Goal: Information Seeking & Learning: Learn about a topic

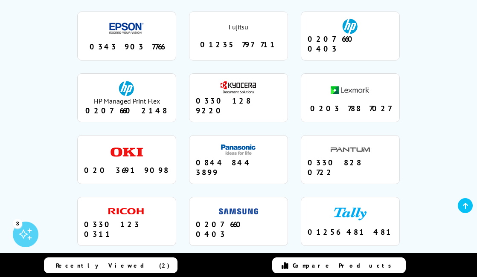
scroll to position [754, 0]
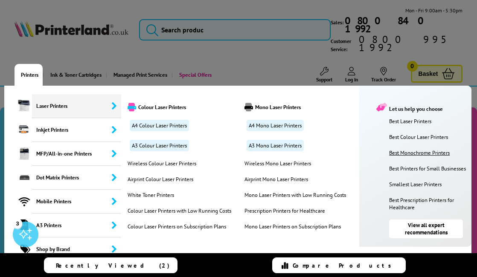
click at [408, 149] on link "Best Monochrome Printers" at bounding box center [428, 152] width 78 height 7
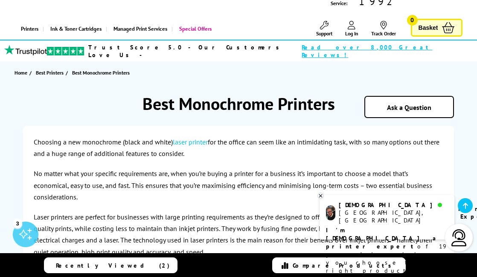
scroll to position [48, 0]
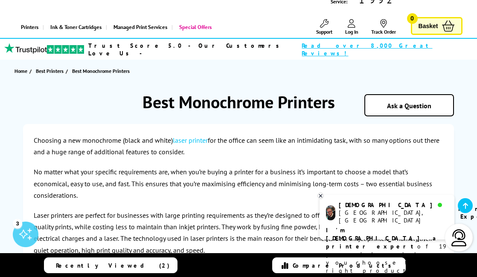
click at [366, 226] on b "I'm [DEMOGRAPHIC_DATA], a printer expert" at bounding box center [382, 238] width 113 height 24
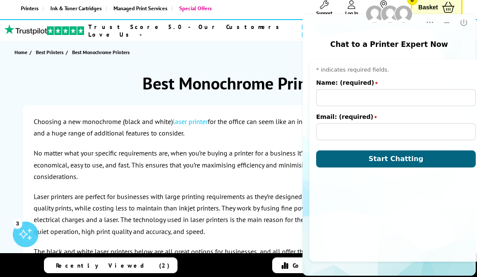
scroll to position [0, 0]
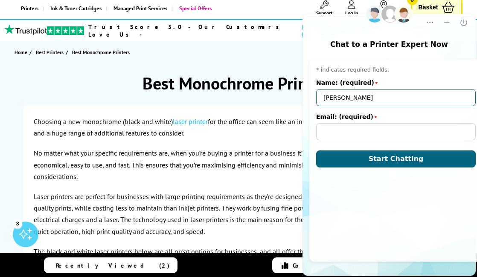
type input "katey Adderley"
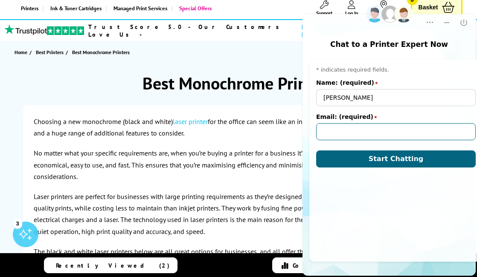
click at [379, 134] on input "Email: (required)" at bounding box center [395, 131] width 159 height 17
click at [449, 130] on input "Email: (required)" at bounding box center [395, 131] width 159 height 17
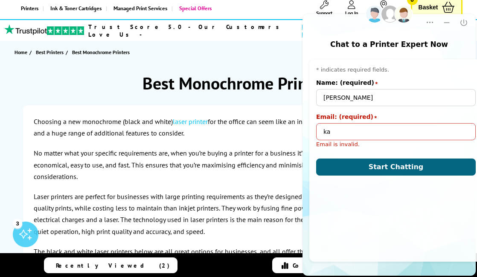
type input "k"
click at [183, 163] on p "No matter what your specific requirements are, when you’re buying a printer for…" at bounding box center [239, 165] width 410 height 35
click at [463, 23] on icon "Close" at bounding box center [463, 22] width 9 height 9
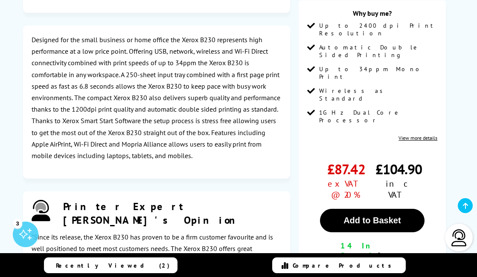
scroll to position [483, 0]
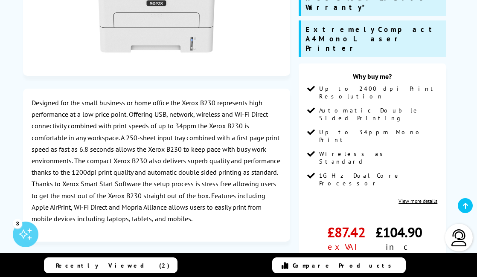
click at [417, 198] on link "View more details" at bounding box center [417, 201] width 39 height 6
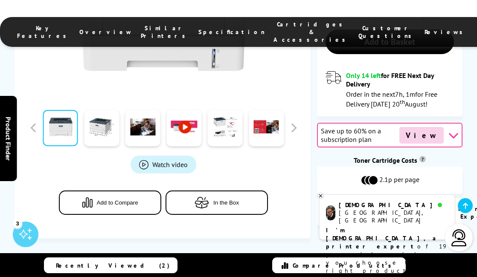
scroll to position [357, 0]
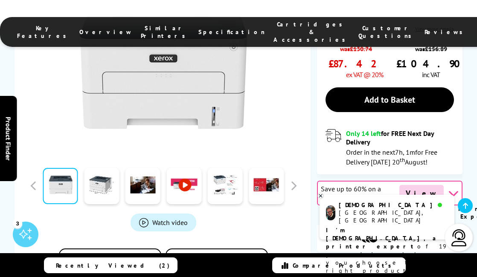
click at [209, 255] on icon "button" at bounding box center [201, 261] width 14 height 12
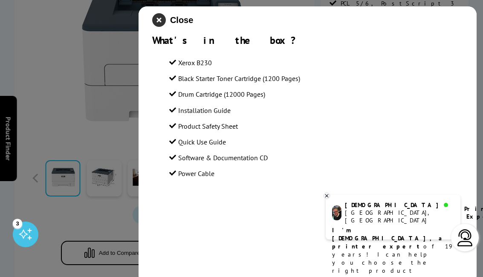
click at [159, 22] on icon "close modal" at bounding box center [159, 20] width 14 height 14
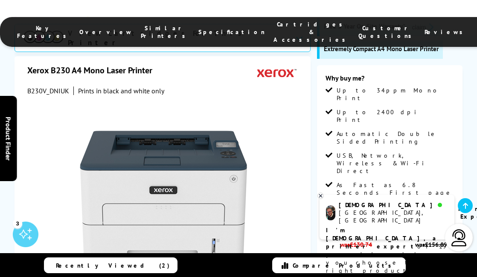
scroll to position [38, 0]
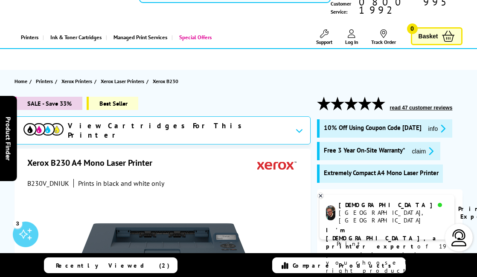
click at [234, 116] on div "View Cartridges For This Printer" at bounding box center [162, 130] width 296 height 28
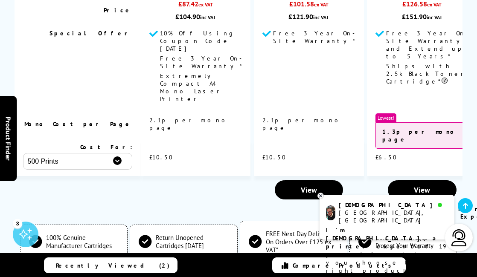
scroll to position [2784, 0]
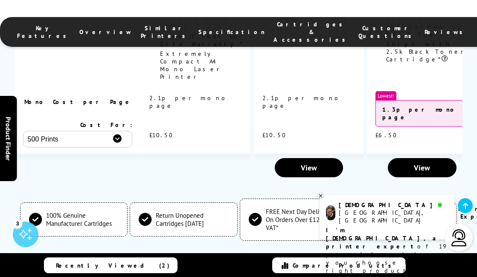
click at [322, 196] on icon at bounding box center [321, 196] width 6 height 6
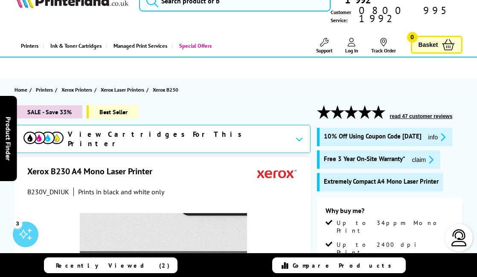
scroll to position [0, 0]
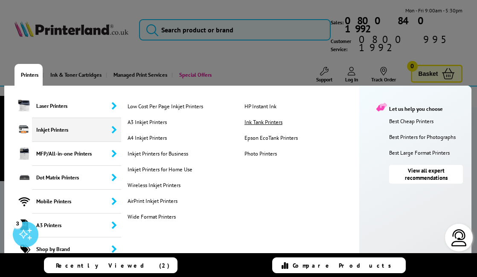
click at [266, 119] on link "Ink Tank Printers" at bounding box center [299, 122] width 114 height 7
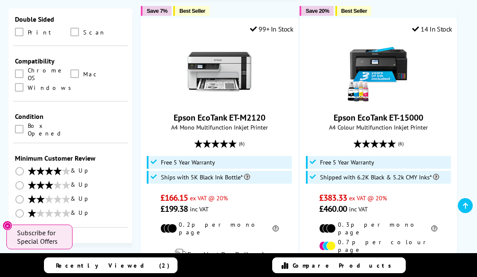
scroll to position [984, 0]
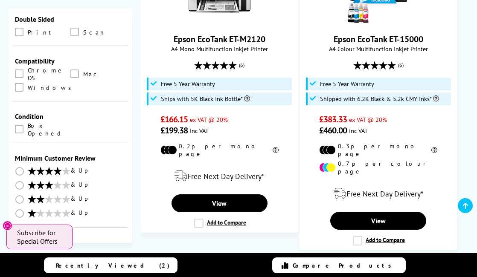
click at [19, 266] on div "Max. Price(£): 0 100 200 300 400 500 600 700 800 900 1000 1500 2000 3000 4000 5…" at bounding box center [70, 273] width 111 height 15
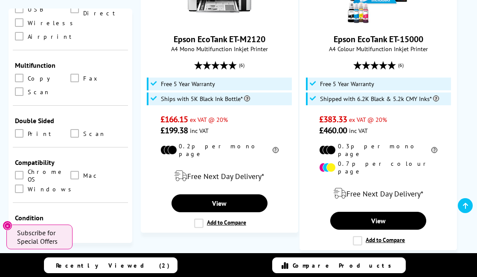
scroll to position [398, 0]
click at [75, 171] on span at bounding box center [74, 175] width 9 height 9
click at [83, 172] on input "checkbox" at bounding box center [83, 172] width 0 height 0
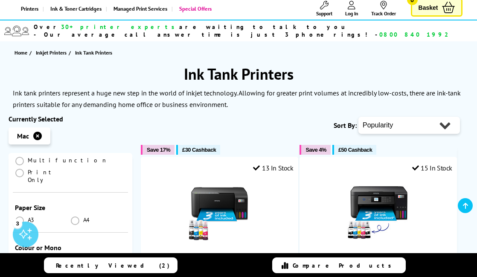
scroll to position [142, 0]
click at [77, 215] on span at bounding box center [75, 219] width 9 height 9
click at [83, 216] on input "radio" at bounding box center [83, 216] width 0 height 0
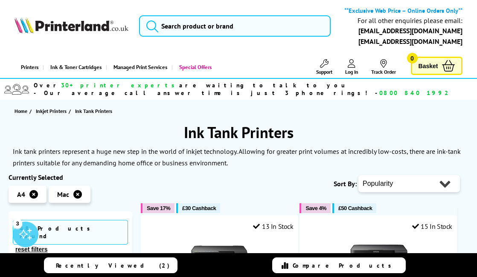
drag, startPoint x: 132, startPoint y: 224, endPoint x: 137, endPoint y: 197, distance: 26.8
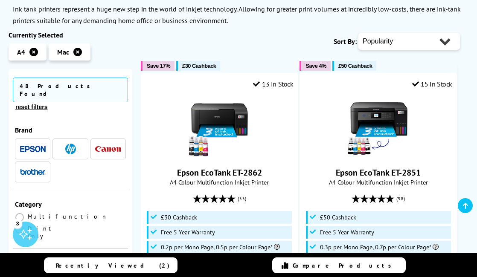
scroll to position [46, 0]
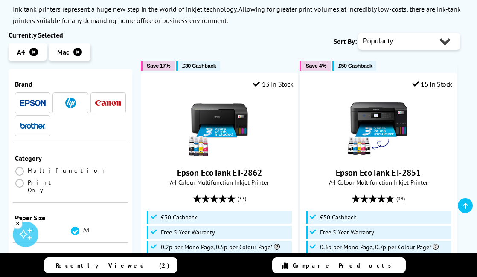
click at [74, 267] on span at bounding box center [75, 271] width 9 height 9
click at [83, 268] on input "radio" at bounding box center [83, 268] width 0 height 0
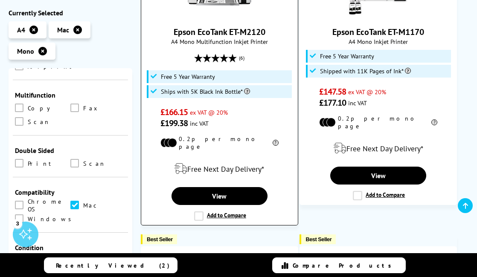
scroll to position [310, 0]
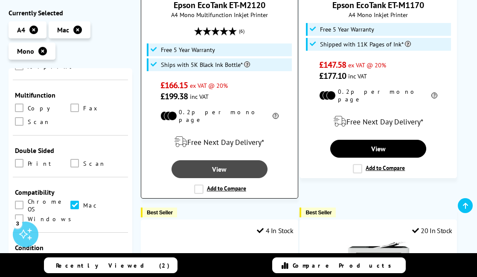
click at [222, 166] on link "View" at bounding box center [219, 169] width 96 height 18
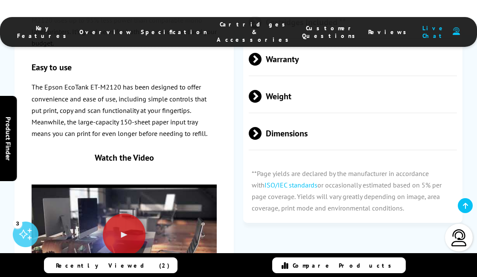
scroll to position [1686, 0]
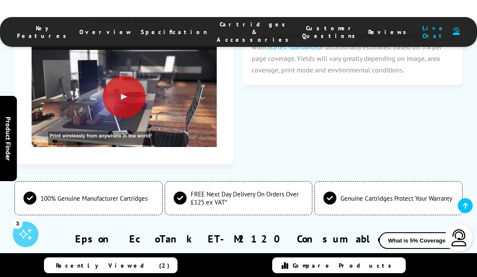
click at [94, 232] on div "Epson EcoTank ET-M2120 Consumables What is 5% Coverage?" at bounding box center [238, 243] width 448 height 22
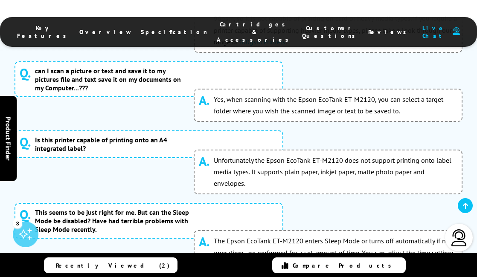
scroll to position [3004, 0]
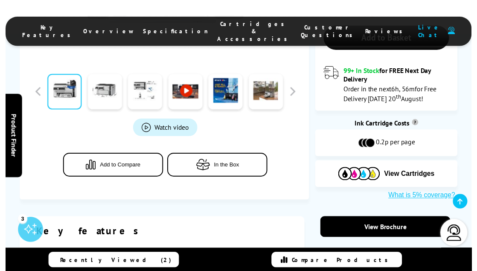
scroll to position [0, 0]
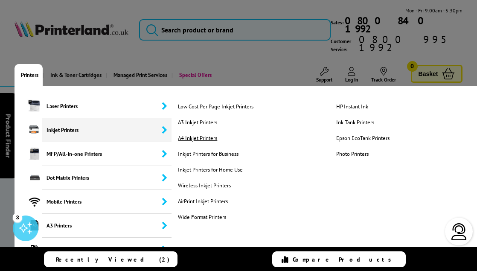
click at [205, 134] on link "A4 Inkjet Printers" at bounding box center [252, 137] width 153 height 7
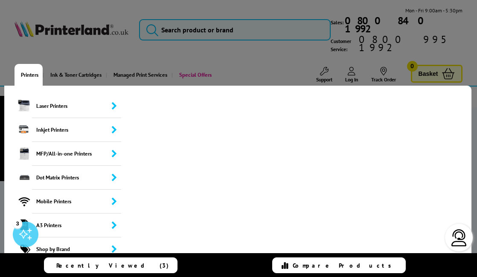
click at [36, 64] on link "Printers" at bounding box center [28, 75] width 28 height 22
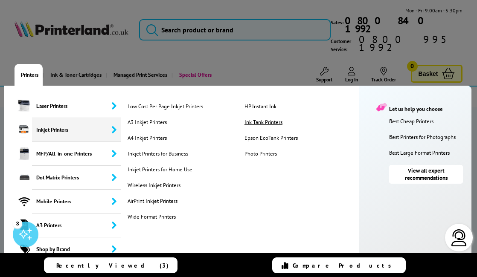
click at [259, 119] on link "Ink Tank Printers" at bounding box center [299, 122] width 114 height 7
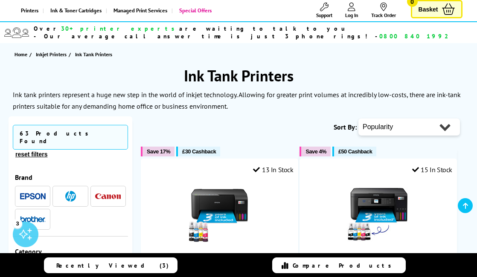
scroll to position [175, 0]
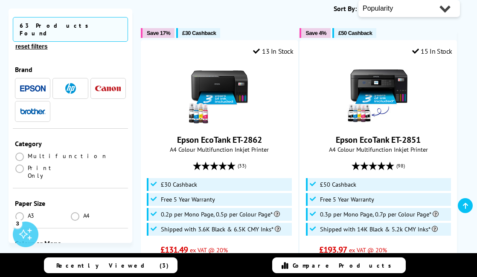
click at [67, 83] on img "button" at bounding box center [70, 88] width 11 height 11
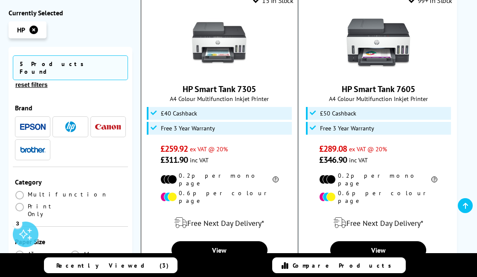
scroll to position [496, 0]
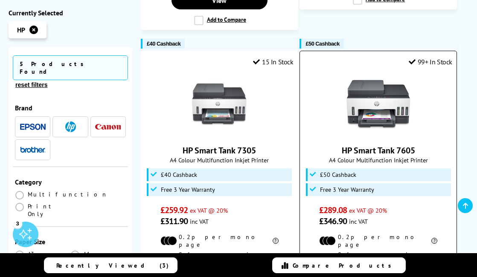
click at [345, 100] on div at bounding box center [378, 104] width 148 height 64
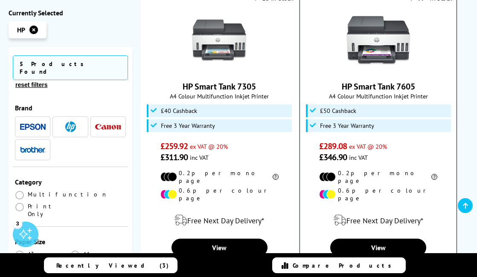
scroll to position [622, 0]
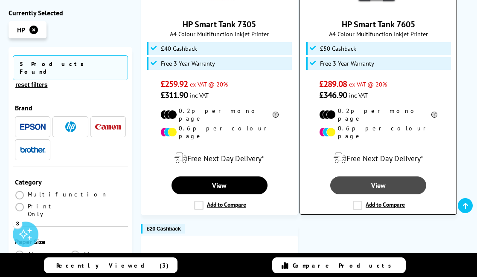
click at [377, 177] on link "View" at bounding box center [378, 186] width 96 height 18
